Goal: Task Accomplishment & Management: Manage account settings

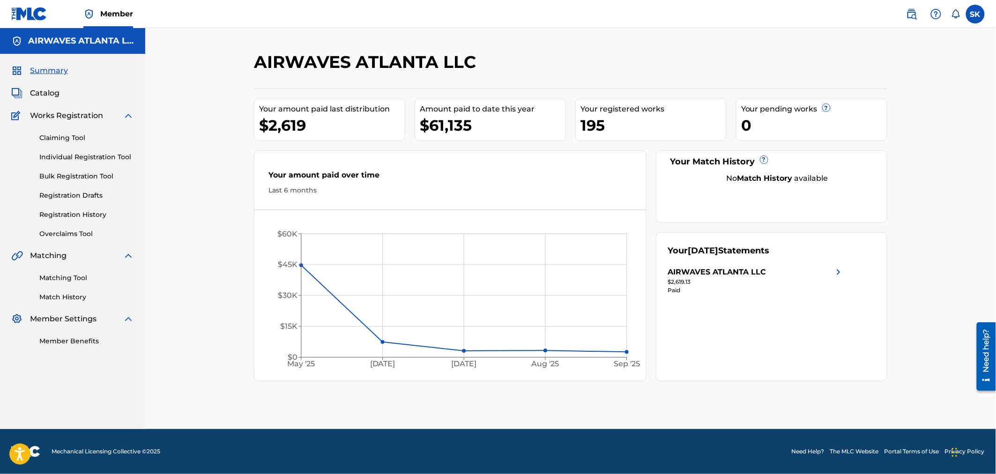
click at [683, 281] on div "$2,619.13" at bounding box center [756, 282] width 176 height 8
click at [52, 95] on span "Catalog" at bounding box center [45, 93] width 30 height 11
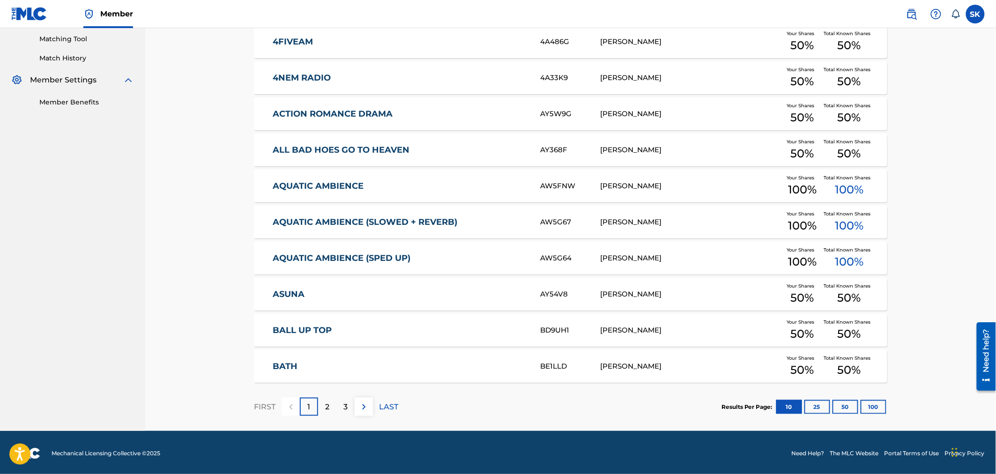
scroll to position [241, 0]
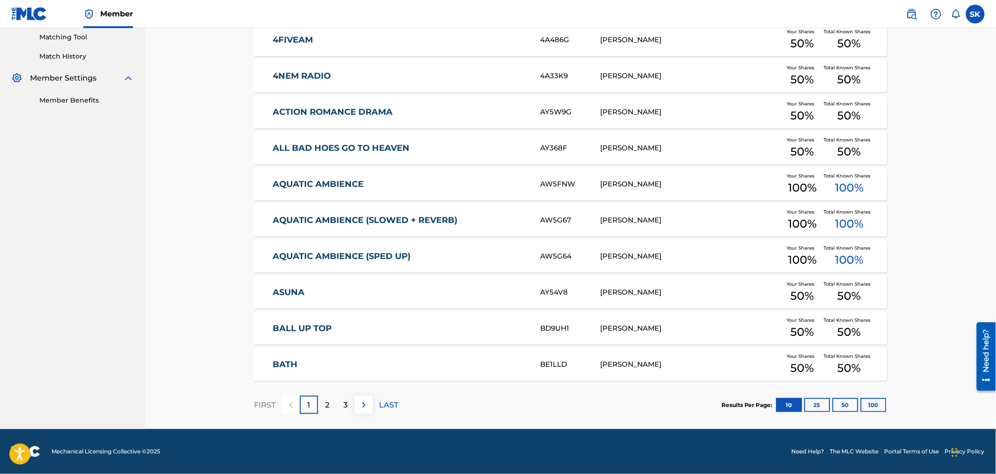
click at [334, 406] on div "2" at bounding box center [327, 405] width 18 height 18
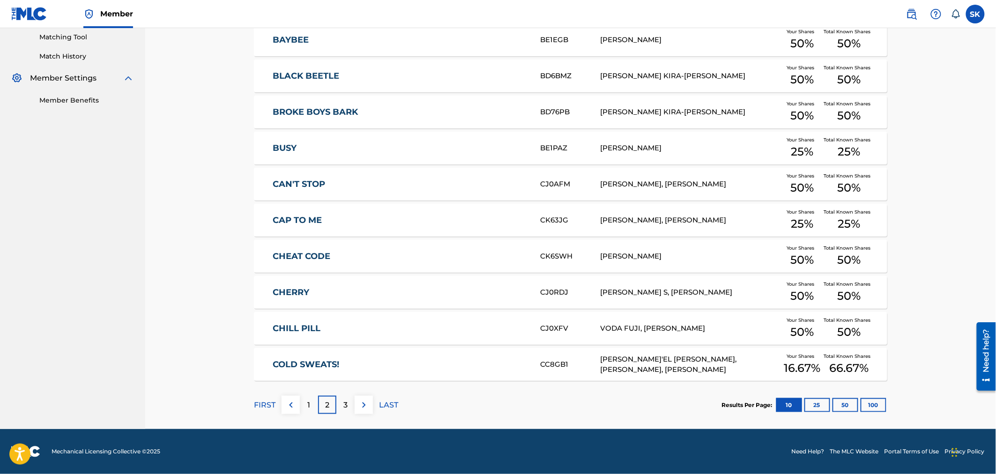
click at [344, 402] on p "3" at bounding box center [346, 405] width 4 height 11
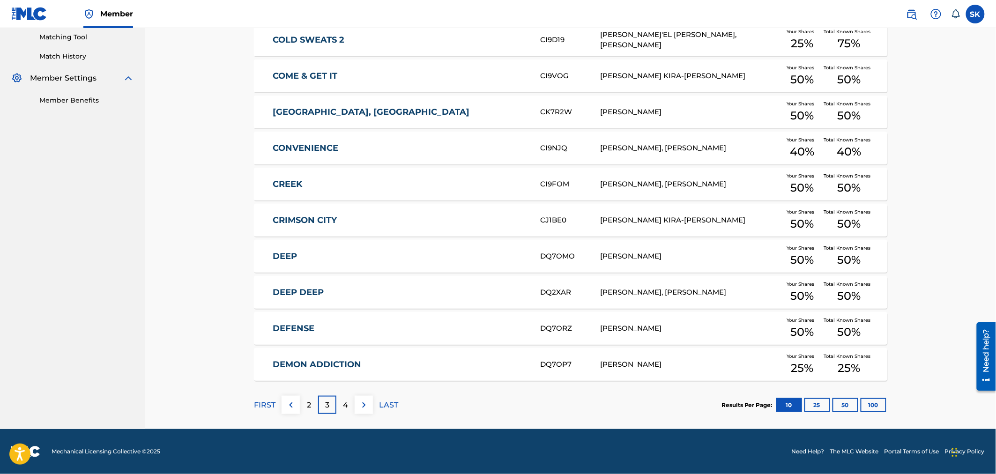
click at [343, 404] on div "4" at bounding box center [346, 405] width 18 height 18
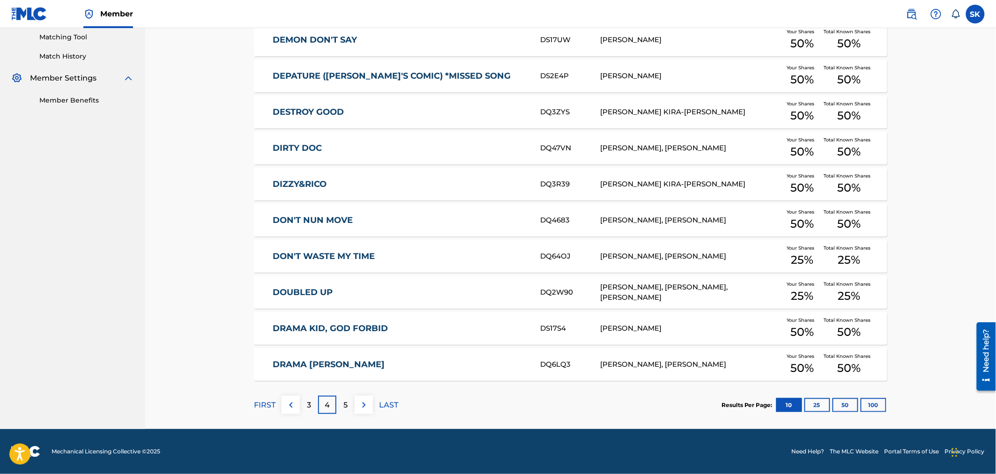
click at [344, 406] on p "5" at bounding box center [346, 405] width 4 height 11
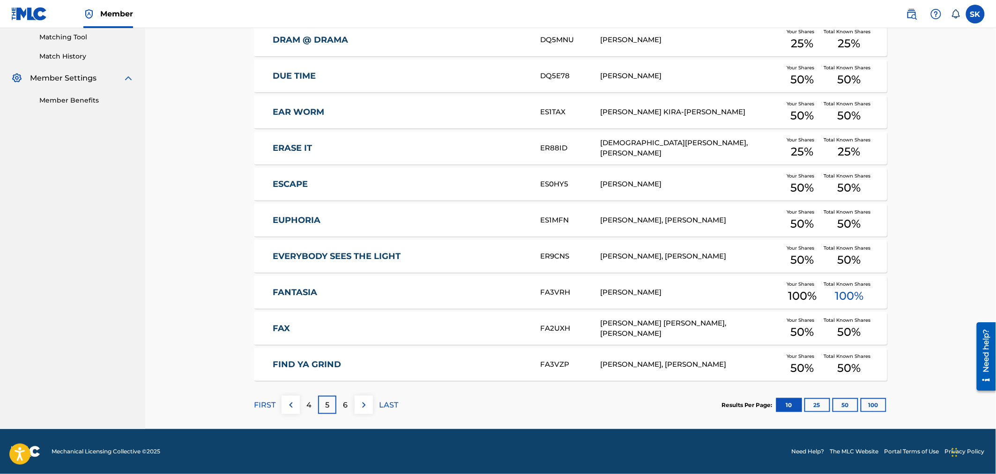
click at [340, 404] on div "6" at bounding box center [346, 405] width 18 height 18
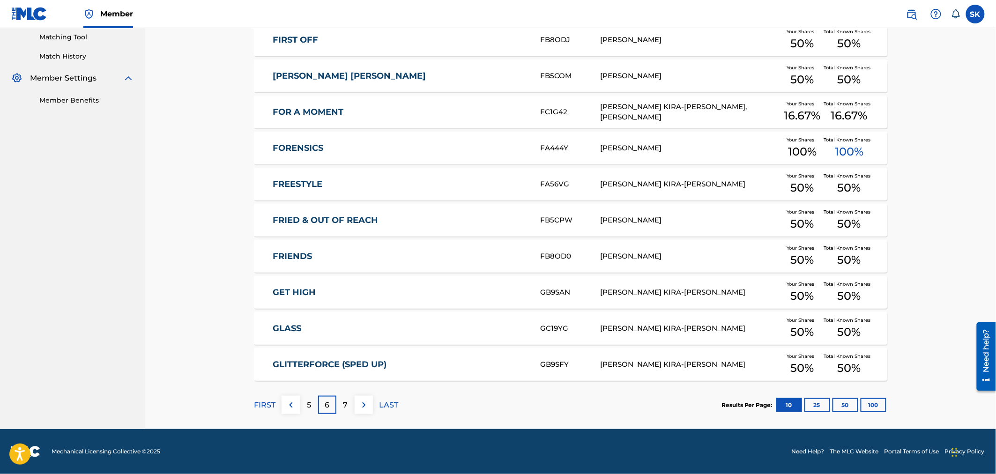
click at [344, 402] on p "7" at bounding box center [346, 405] width 5 height 11
